Goal: Find specific fact: Find specific fact

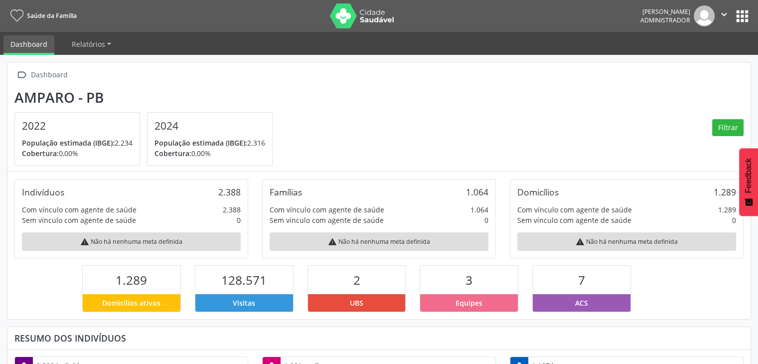
scroll to position [164, 248]
click at [741, 9] on button "apps" at bounding box center [742, 15] width 17 height 17
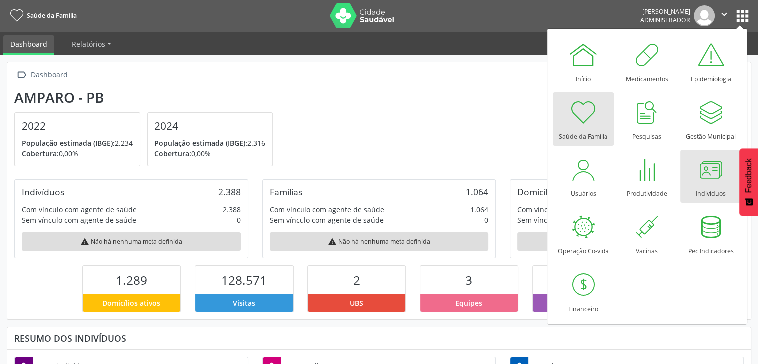
click at [696, 177] on div at bounding box center [711, 169] width 30 height 30
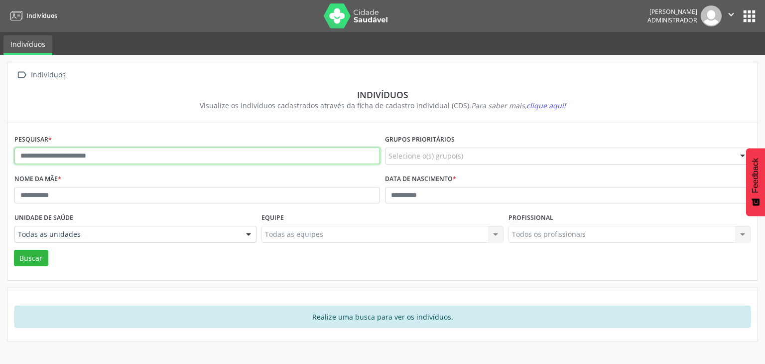
drag, startPoint x: 91, startPoint y: 158, endPoint x: 92, endPoint y: 138, distance: 20.4
click at [91, 158] on input "text" at bounding box center [197, 156] width 366 height 17
type input "******"
click at [14, 250] on button "Buscar" at bounding box center [31, 258] width 34 height 17
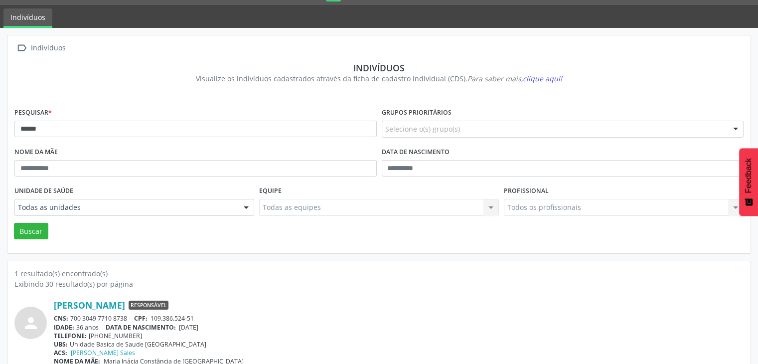
scroll to position [42, 0]
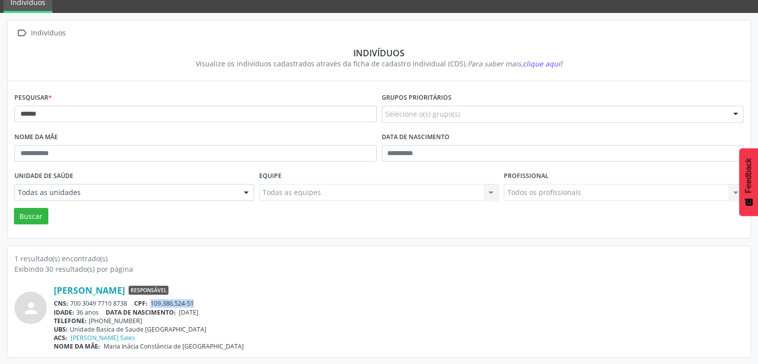
drag, startPoint x: 152, startPoint y: 302, endPoint x: 204, endPoint y: 302, distance: 52.3
click at [204, 302] on div "CNS: 700 3049 7710 8738 CPF: 109.386.524-51" at bounding box center [399, 303] width 690 height 8
copy span "109.386.524-51"
drag, startPoint x: 71, startPoint y: 303, endPoint x: 128, endPoint y: 301, distance: 56.3
click at [128, 301] on div "CNS: 700 3049 7710 8738 CPF: 109.386.524-51" at bounding box center [399, 303] width 690 height 8
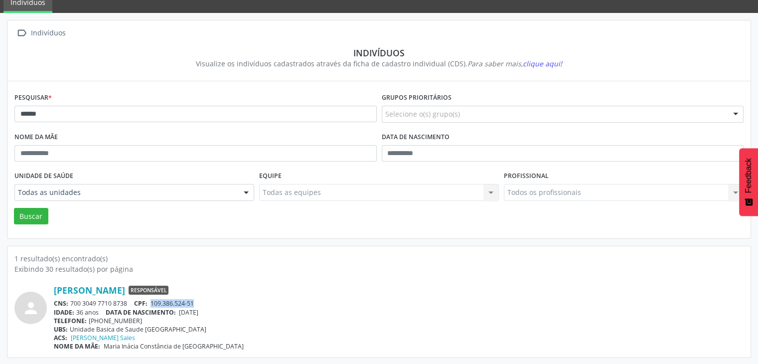
copy div "700 3049 7710 8738"
